Goal: Task Accomplishment & Management: Use online tool/utility

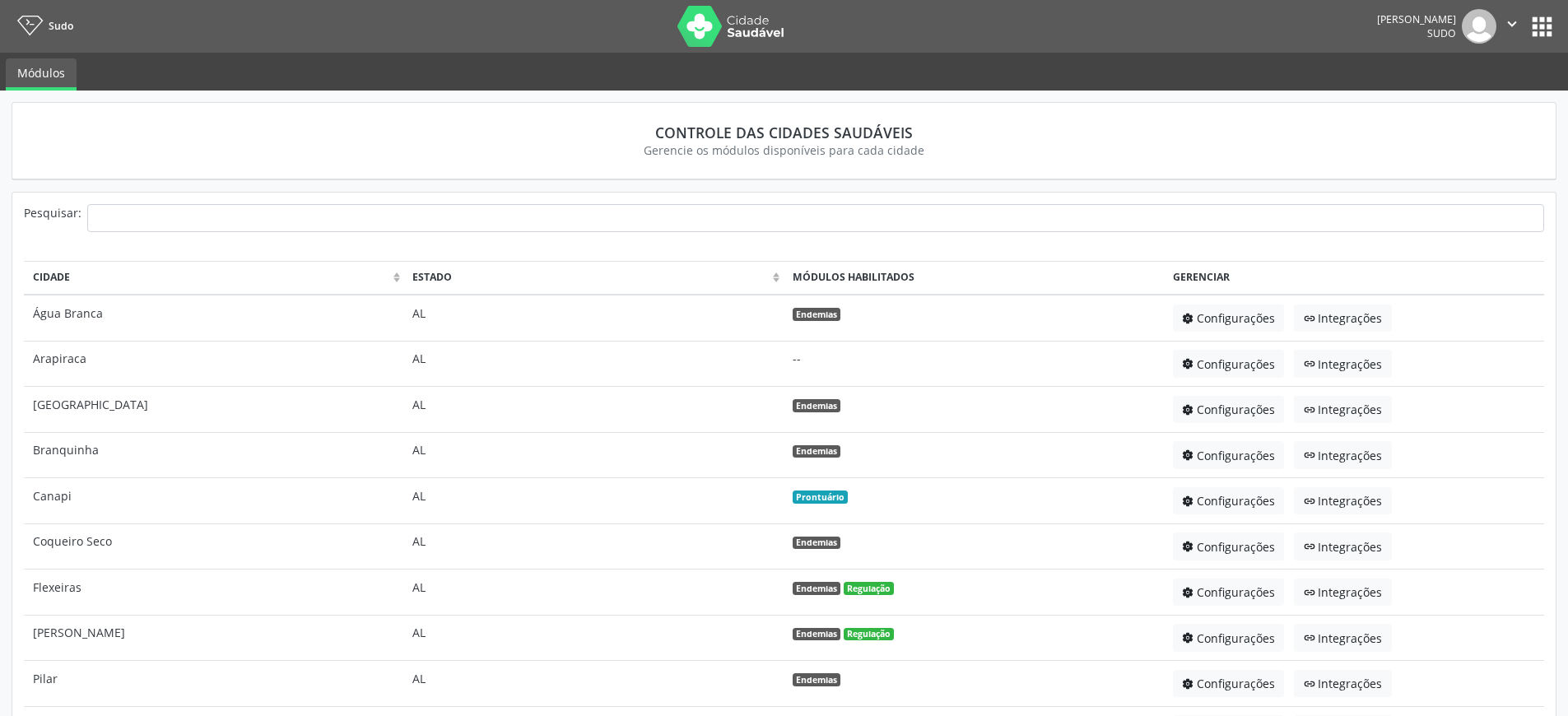
click at [1538, 35] on button "apps" at bounding box center [1541, 26] width 28 height 28
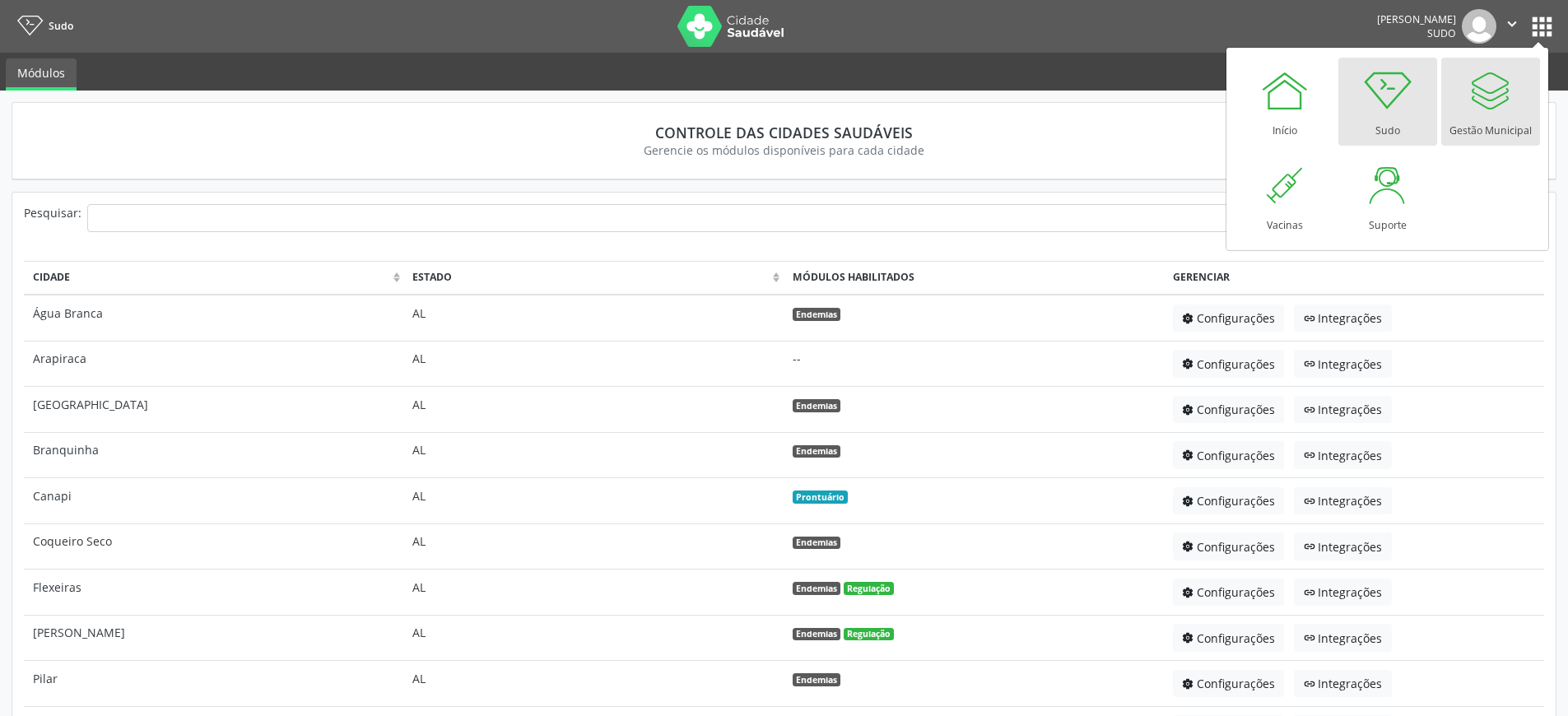
click at [1495, 113] on div at bounding box center [1491, 91] width 50 height 50
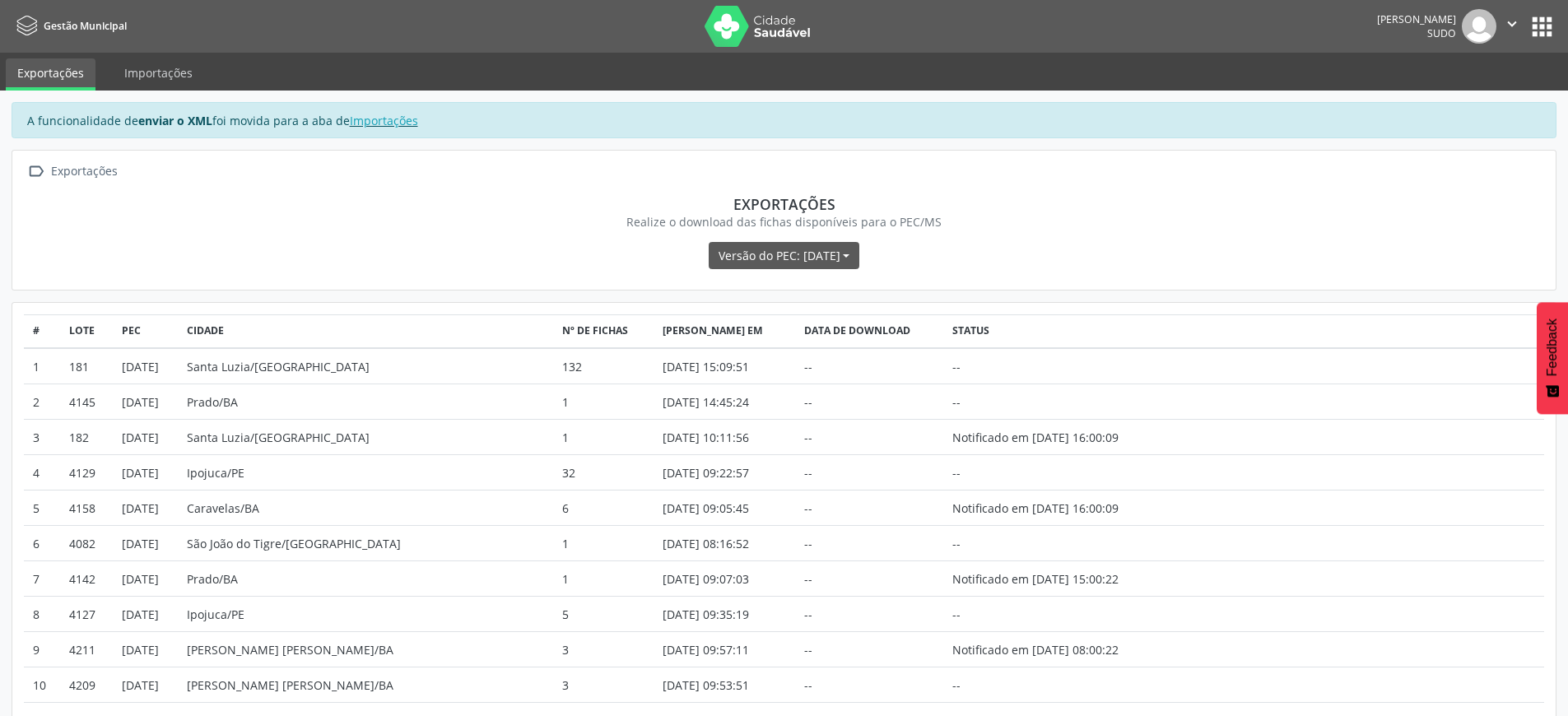
click at [1517, 26] on icon "" at bounding box center [1512, 24] width 18 height 18
click at [1462, 99] on link "Sair" at bounding box center [1470, 100] width 114 height 23
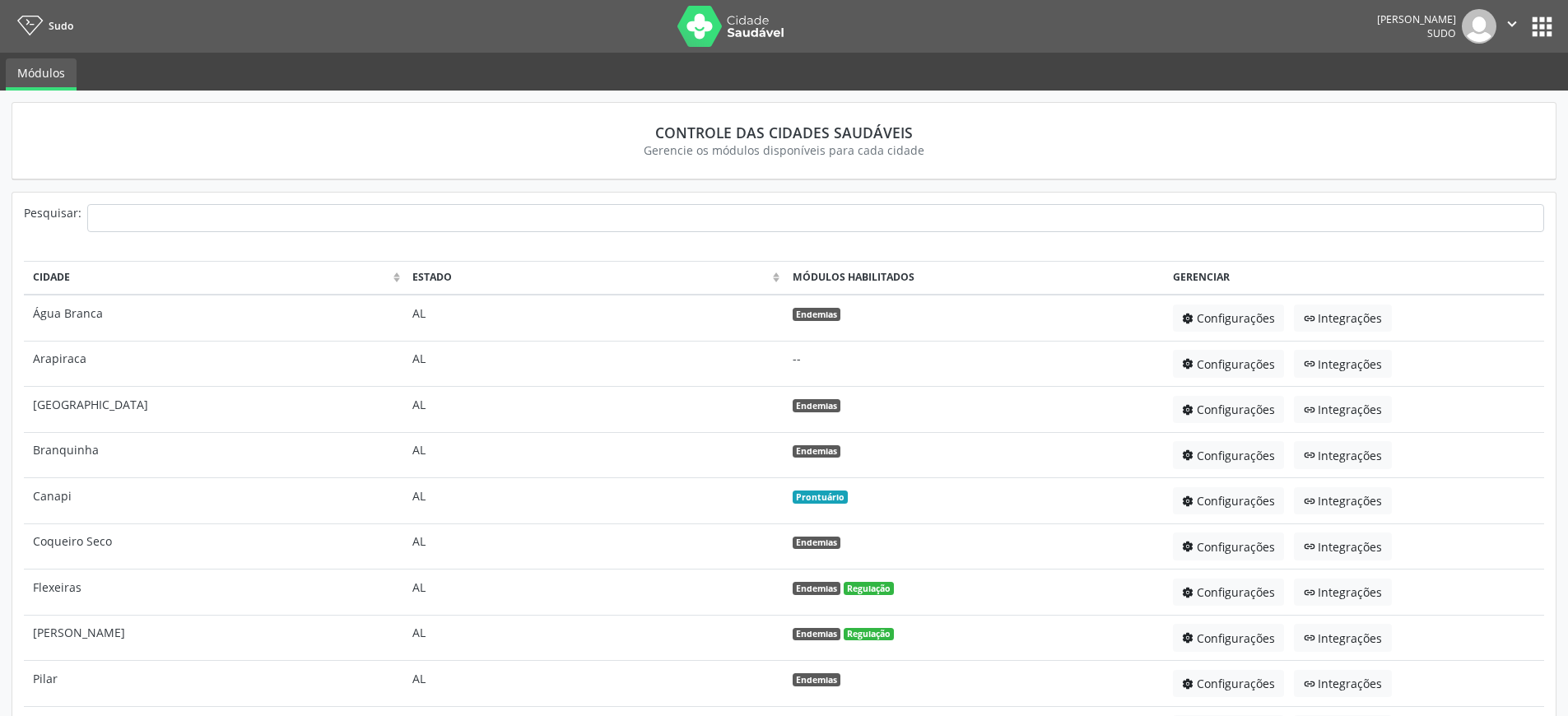
click at [1540, 28] on button "apps" at bounding box center [1541, 26] width 28 height 28
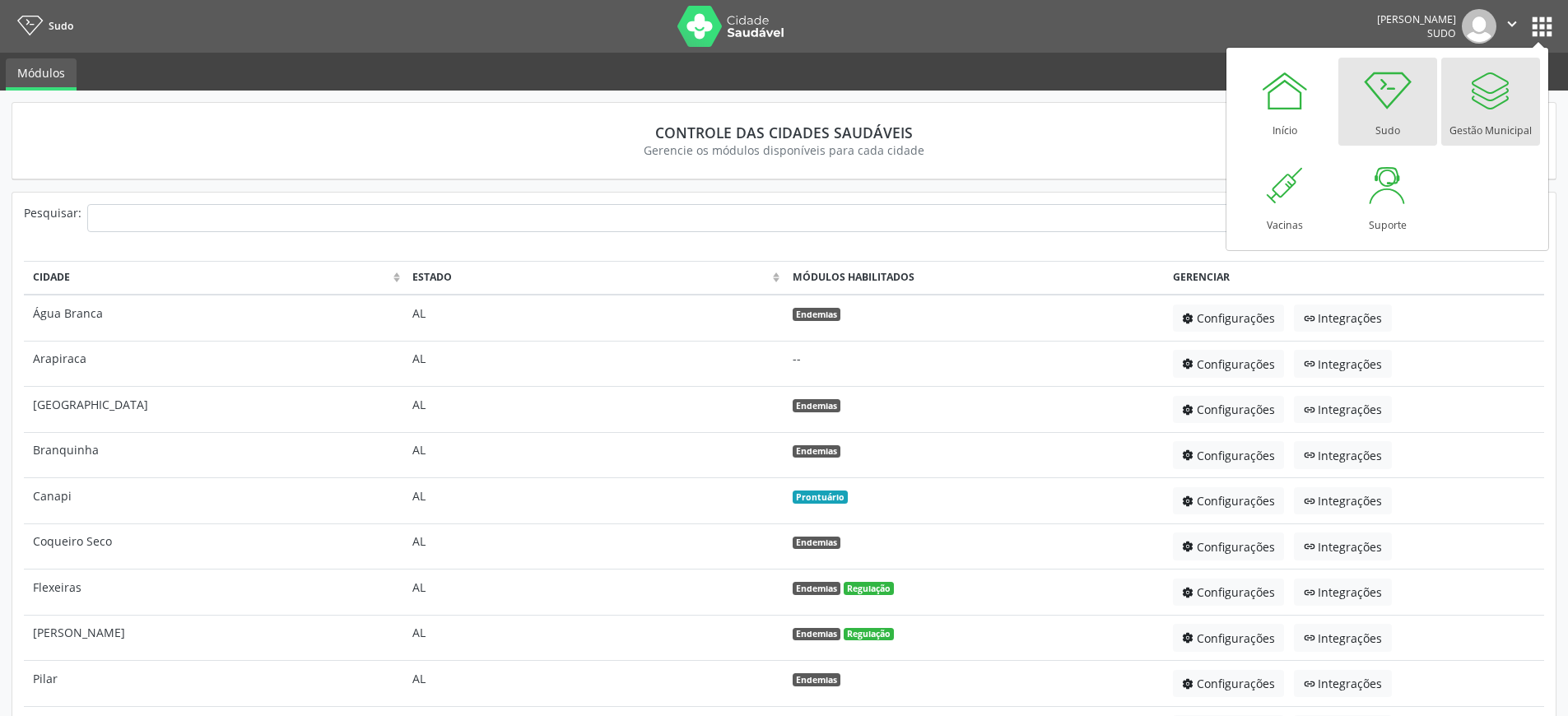
click at [1497, 106] on div at bounding box center [1491, 91] width 50 height 50
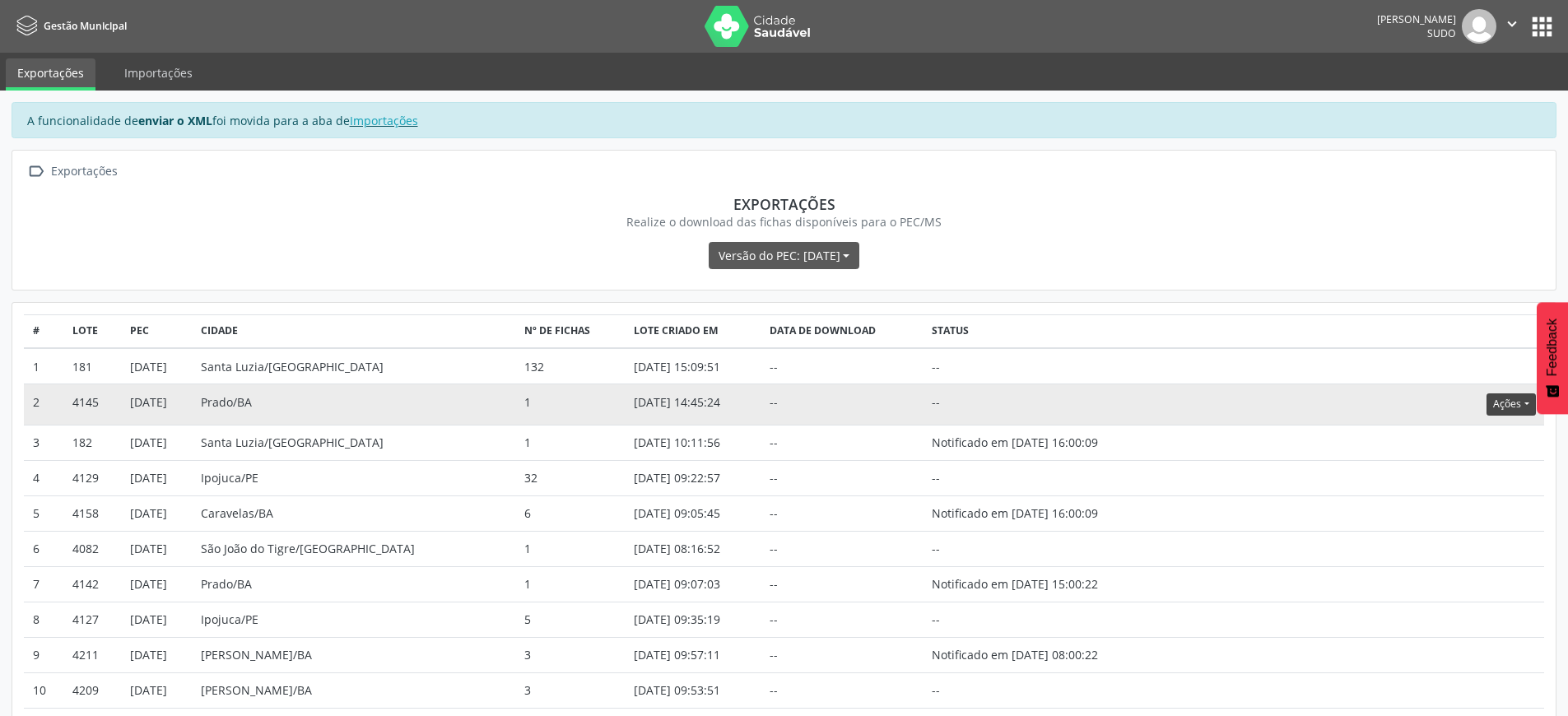
click at [1507, 400] on button "Ações" at bounding box center [1510, 405] width 49 height 22
click at [1464, 513] on link "Atualizar" at bounding box center [1478, 506] width 114 height 23
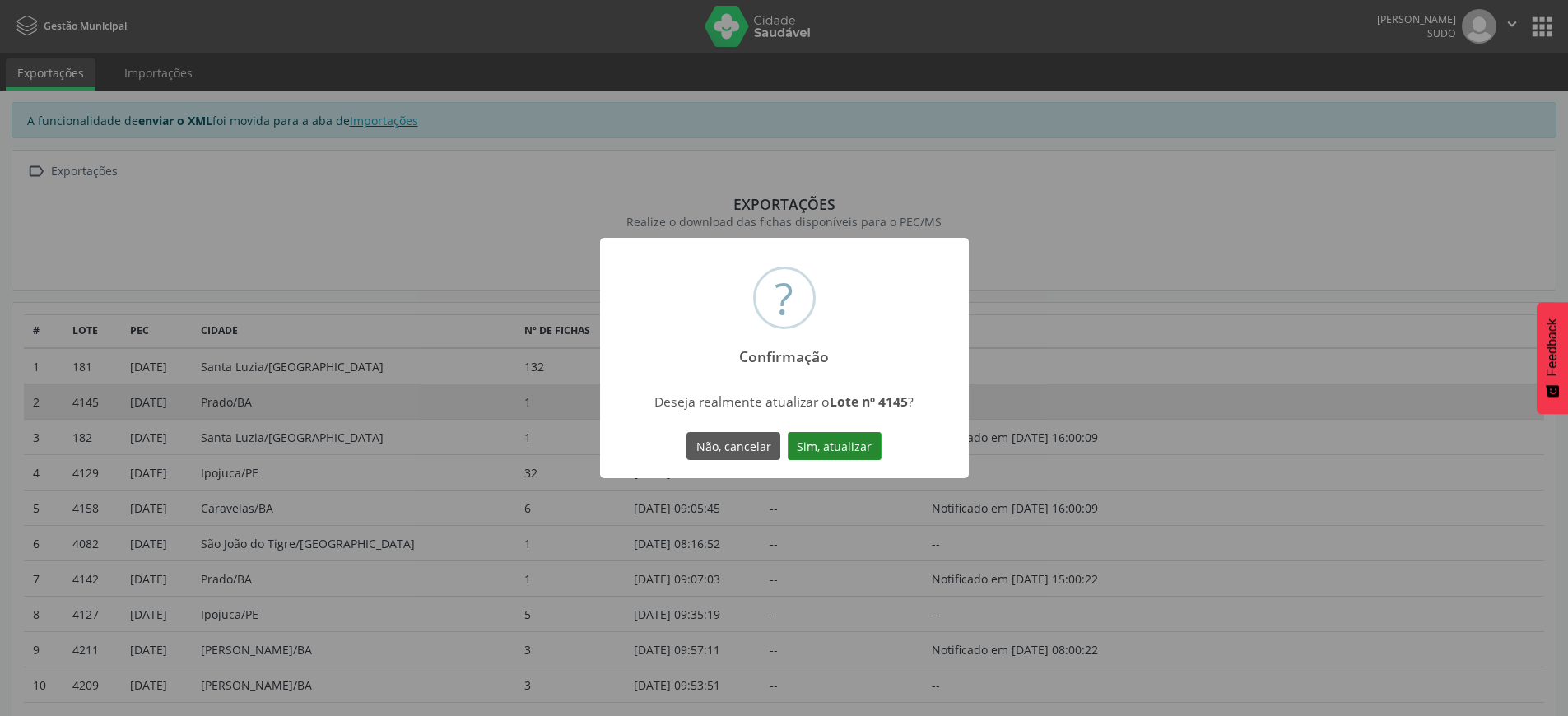
click at [864, 450] on button "Sim, atualizar" at bounding box center [834, 446] width 94 height 28
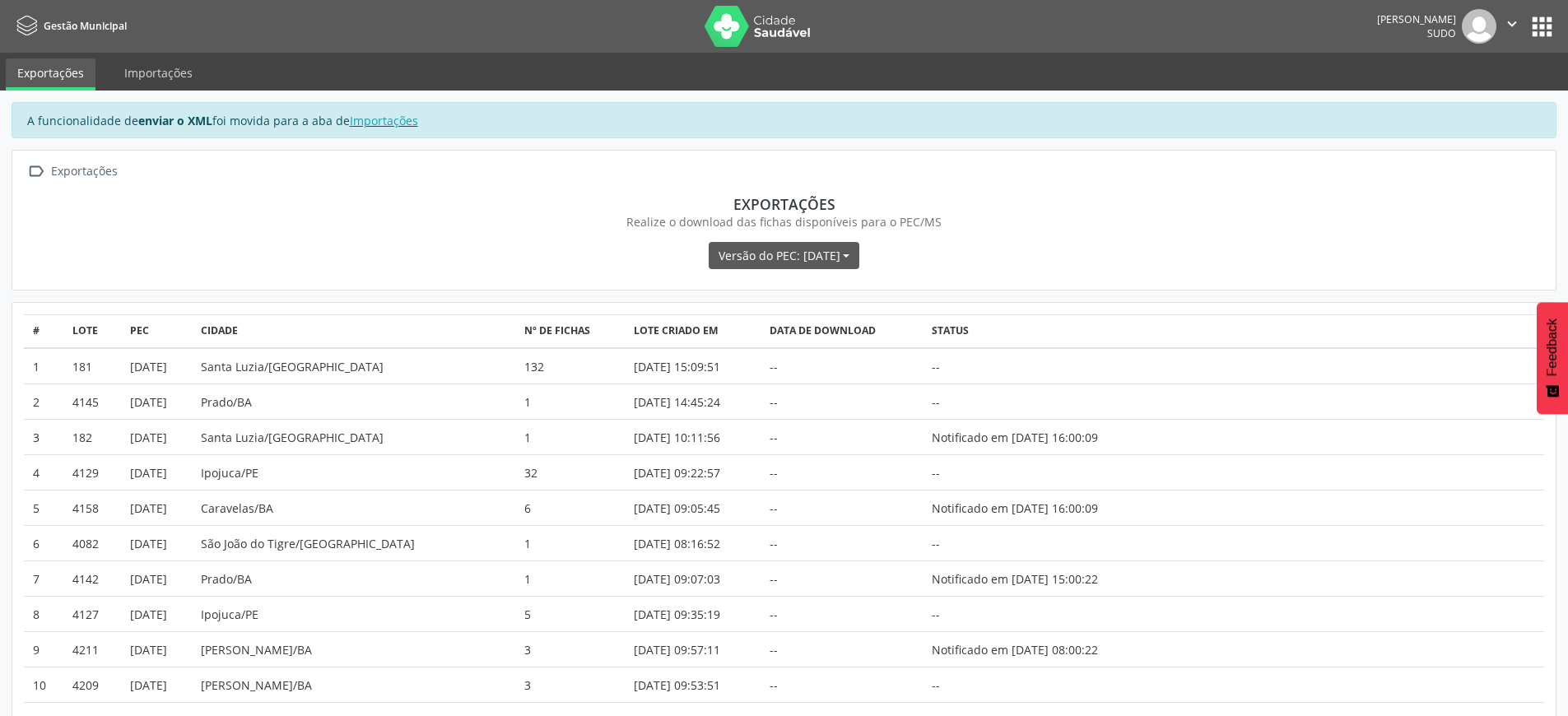
click at [1508, 23] on icon "" at bounding box center [1512, 24] width 18 height 18
click at [1455, 96] on link "Sair" at bounding box center [1470, 100] width 114 height 23
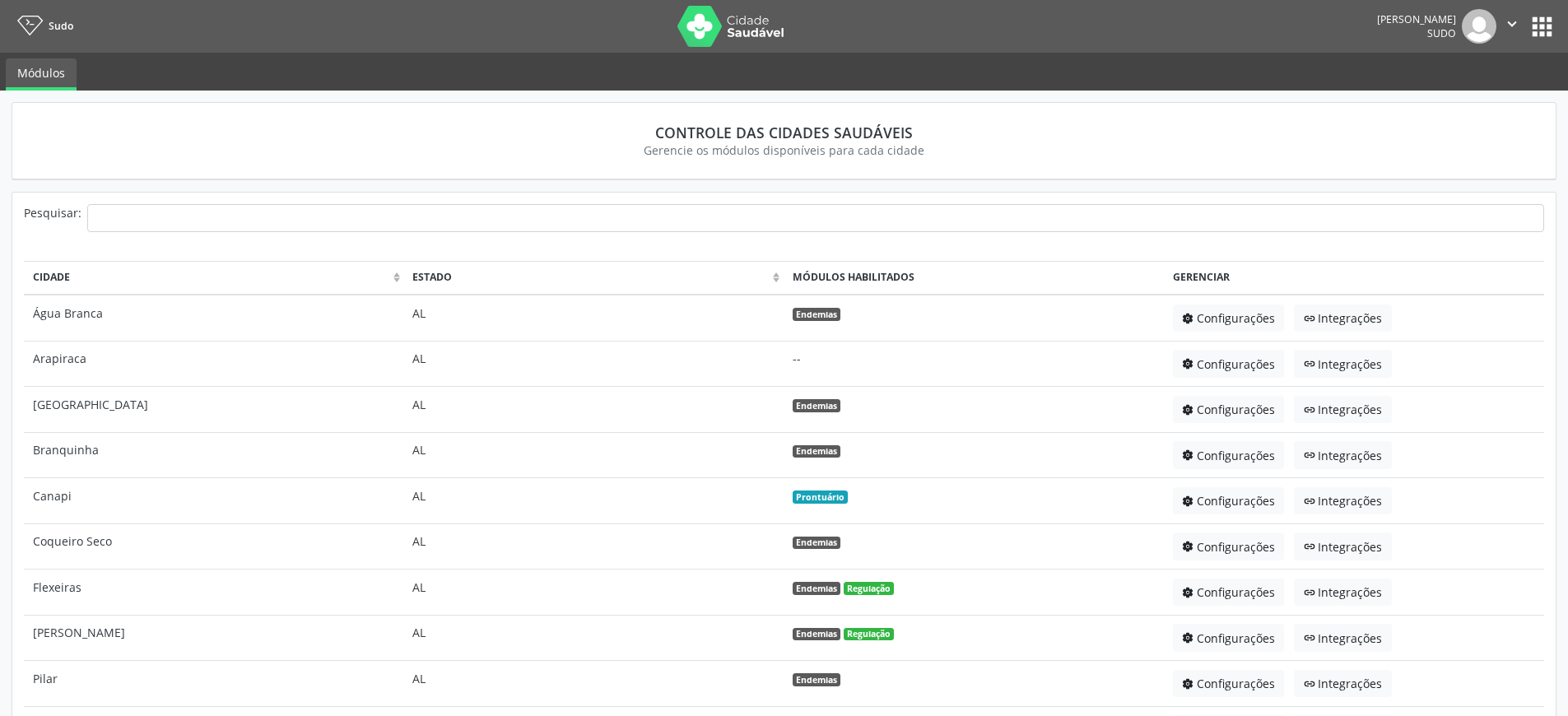
click at [1536, 28] on button "apps" at bounding box center [1541, 26] width 28 height 28
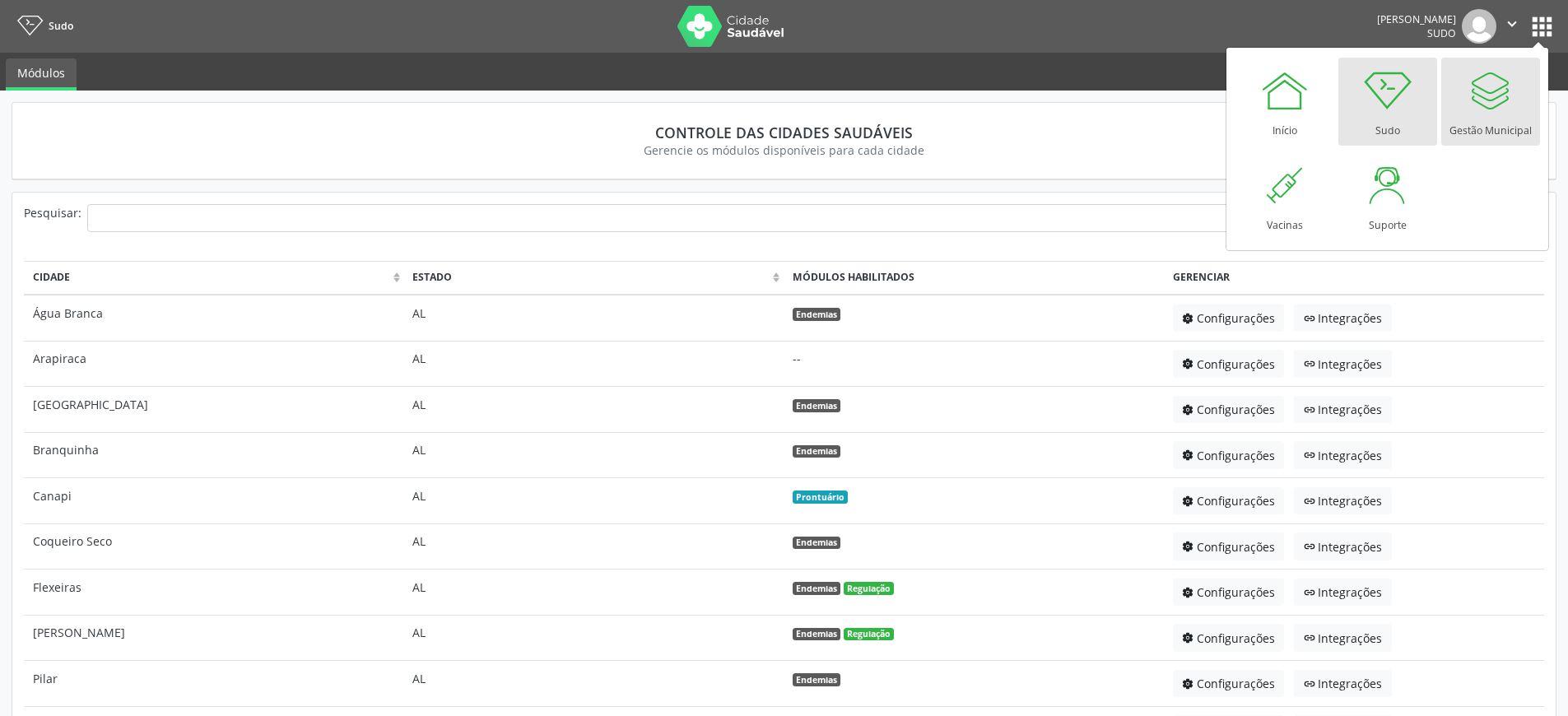
click at [1513, 109] on link "Gestão Municipal" at bounding box center [1491, 102] width 99 height 88
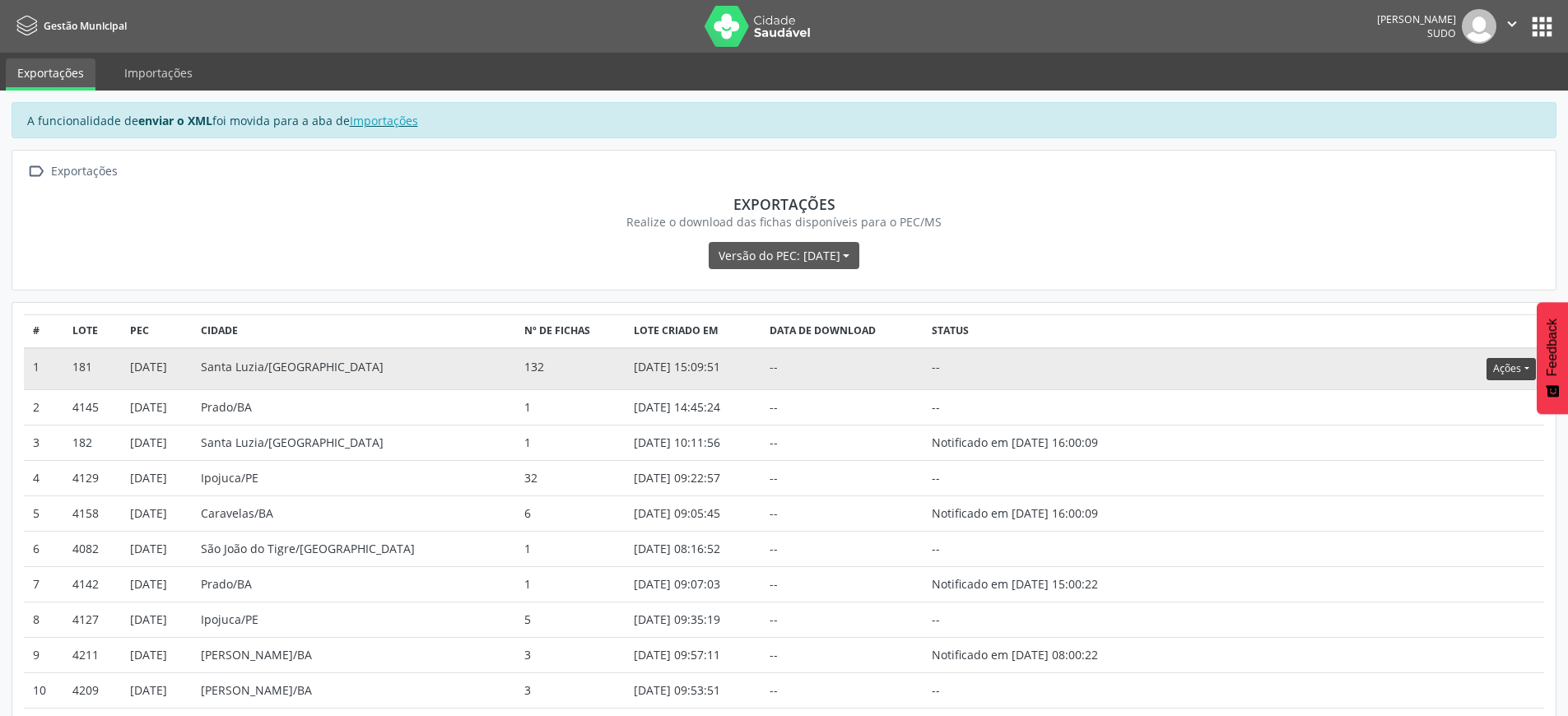
click at [1508, 367] on button "Ações" at bounding box center [1510, 369] width 49 height 22
click at [1460, 472] on link "Atualizar" at bounding box center [1478, 470] width 114 height 23
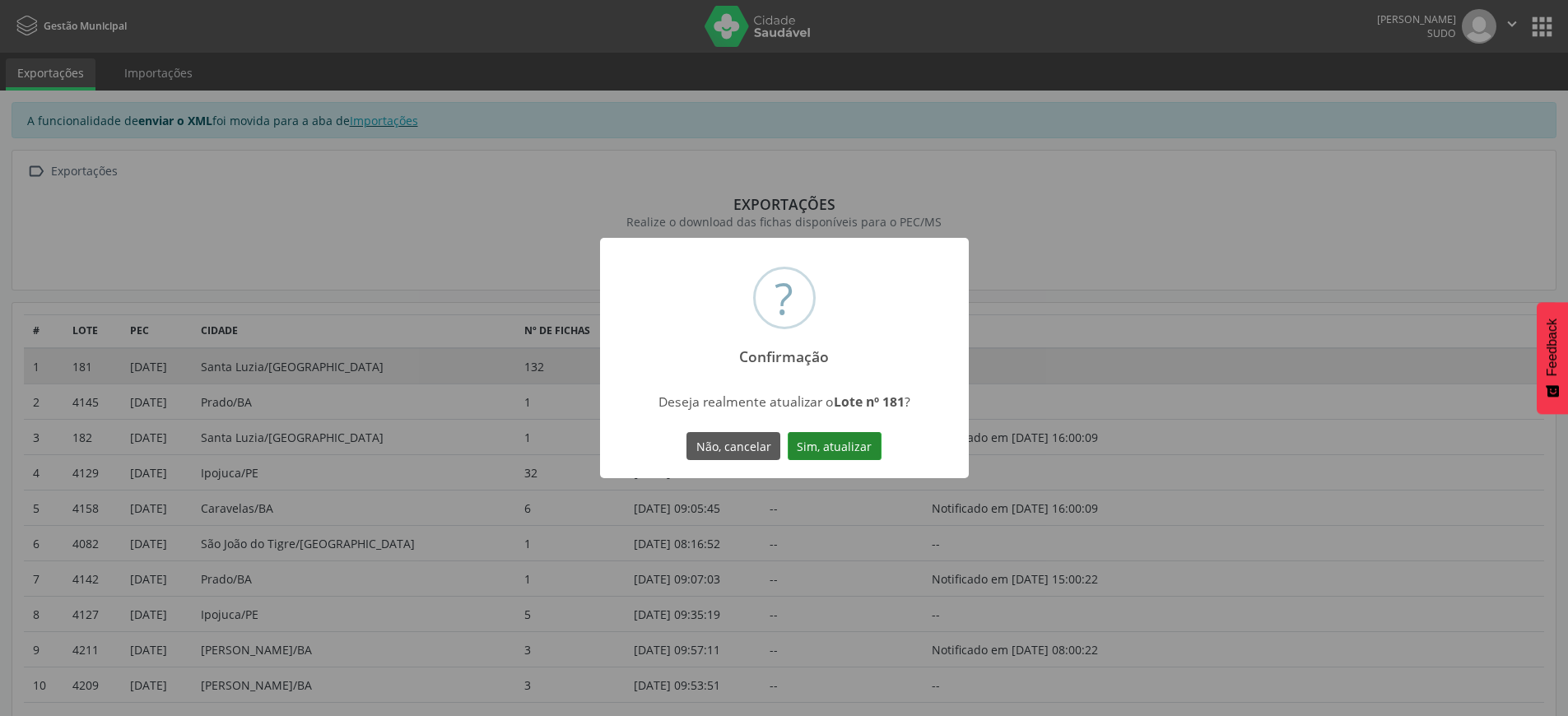
click at [832, 437] on button "Sim, atualizar" at bounding box center [834, 446] width 94 height 28
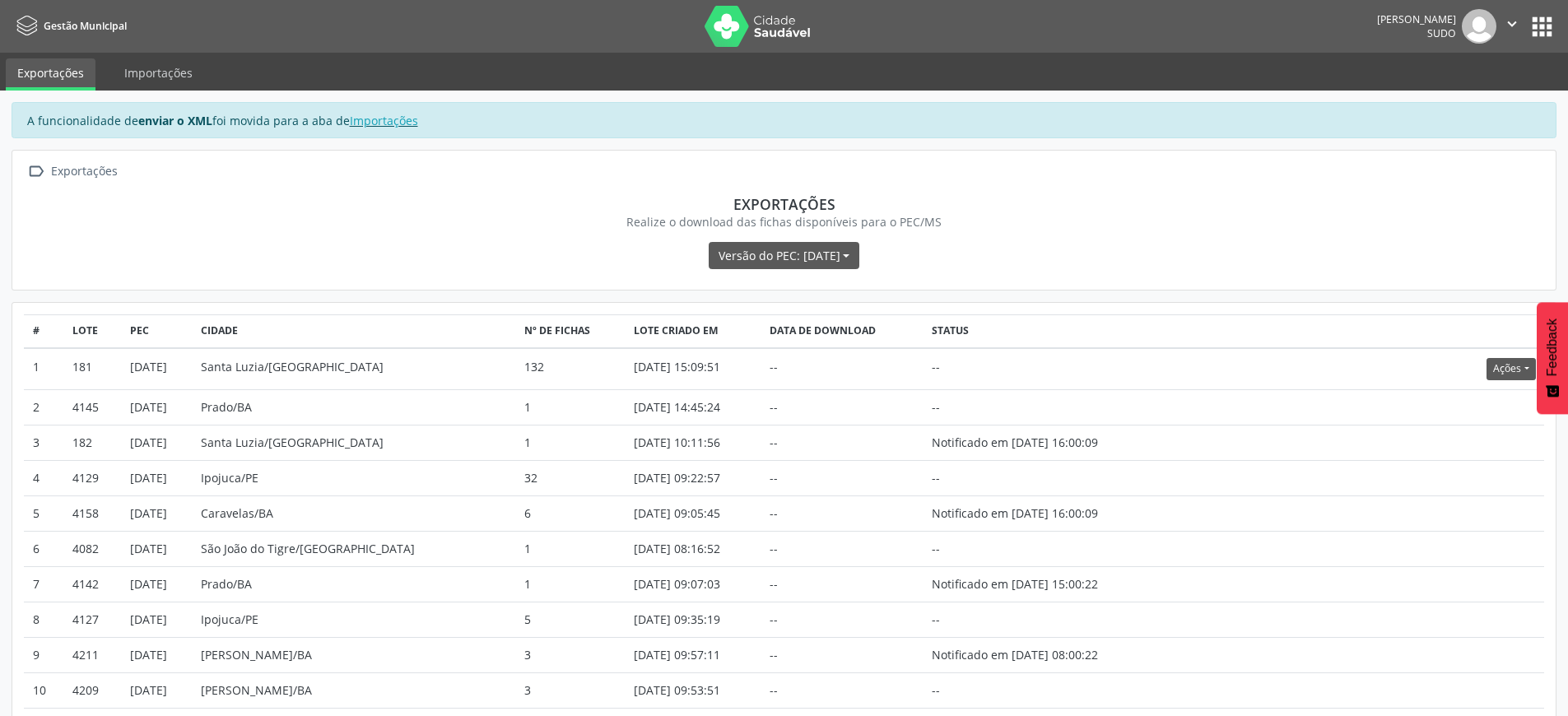
click at [1516, 20] on icon "" at bounding box center [1512, 24] width 18 height 18
click at [1475, 99] on link "Sair" at bounding box center [1470, 100] width 114 height 23
